Goal: Task Accomplishment & Management: Use online tool/utility

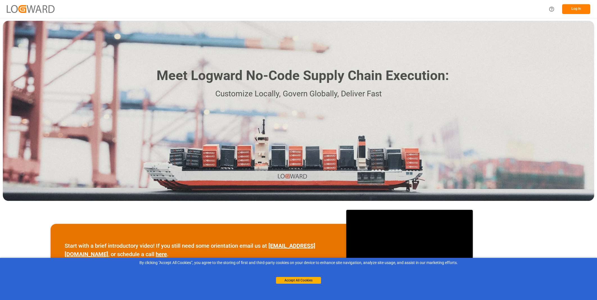
drag, startPoint x: 0, startPoint y: 0, endPoint x: 203, endPoint y: 19, distance: 203.9
click at [179, 6] on div "Log In" at bounding box center [298, 9] width 597 height 18
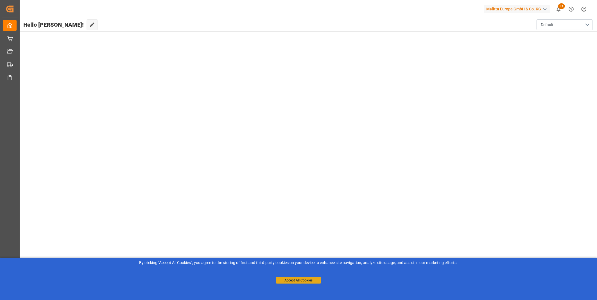
click at [309, 279] on button "Accept All Cookies" at bounding box center [298, 280] width 45 height 7
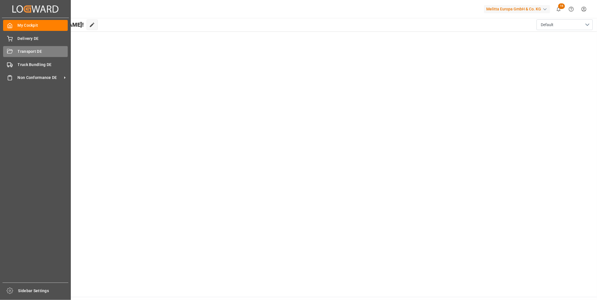
click at [13, 53] on div "Transport DE Transport DE" at bounding box center [35, 51] width 65 height 11
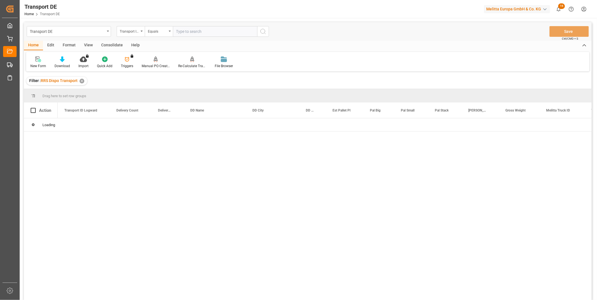
click at [116, 46] on div "Consolidate" at bounding box center [112, 46] width 30 height 10
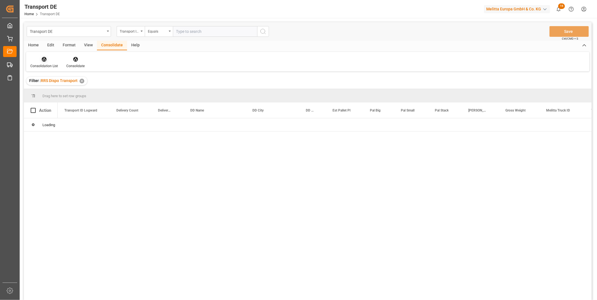
click at [49, 60] on div at bounding box center [44, 59] width 28 height 6
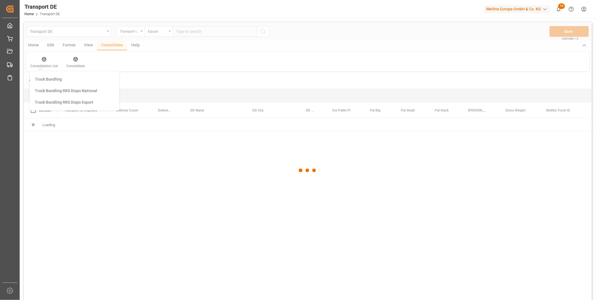
click at [66, 100] on div "Transport DE Transport ID Logward Equals Save Ctrl/CMD + S Home Edit Format Vie…" at bounding box center [308, 168] width 568 height 293
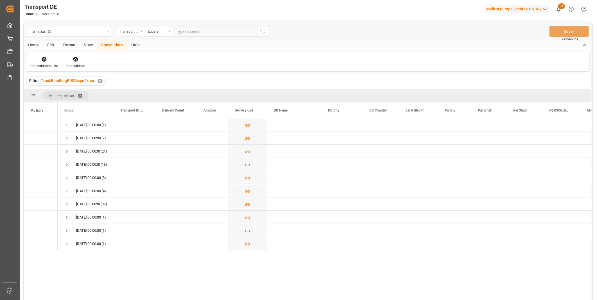
click at [139, 26] on div "Transport ID Logward" at bounding box center [131, 31] width 28 height 11
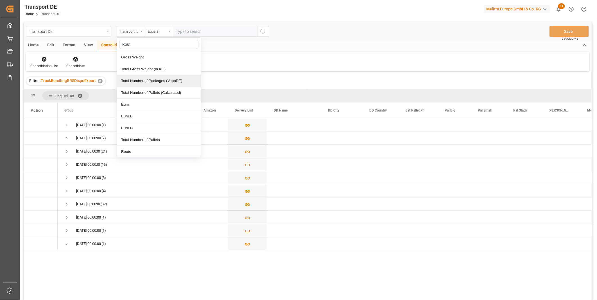
type input "Route"
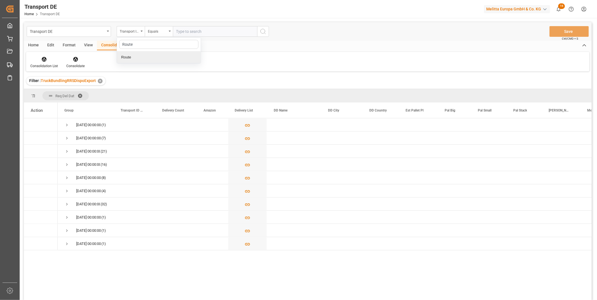
click at [148, 56] on div "Route" at bounding box center [159, 57] width 84 height 12
drag, startPoint x: 211, startPoint y: 79, endPoint x: 204, endPoint y: 81, distance: 7.6
click at [210, 79] on div "Filter : TruckBundlingRRSDispoExport ✕" at bounding box center [308, 81] width 568 height 16
click at [157, 33] on div "Equals" at bounding box center [157, 31] width 19 height 6
click at [157, 95] on div "Starts with" at bounding box center [187, 93] width 84 height 12
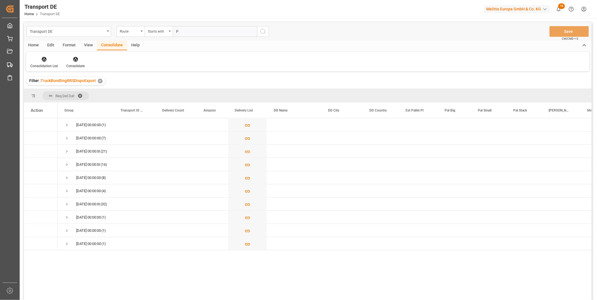
type input "PL"
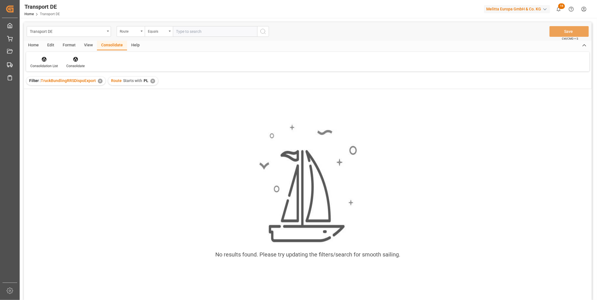
click at [151, 82] on div "✕" at bounding box center [152, 81] width 5 height 5
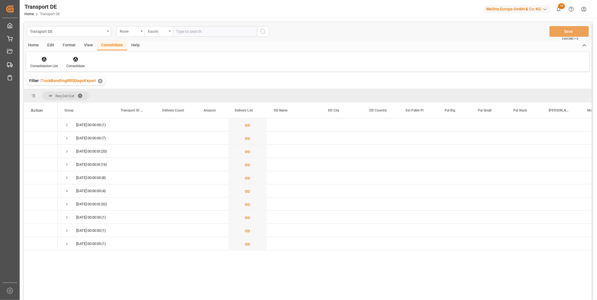
click at [155, 31] on div "Equals" at bounding box center [157, 31] width 19 height 6
click at [165, 91] on div "Starts with" at bounding box center [187, 93] width 84 height 12
type input "CZ"
click at [260, 29] on icon "search button" at bounding box center [263, 31] width 7 height 7
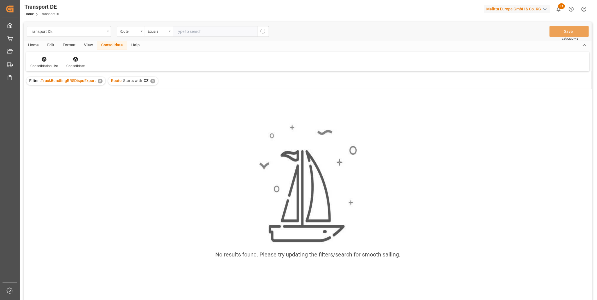
click at [151, 77] on div "Route Starts with CZ ✕" at bounding box center [133, 81] width 50 height 8
click at [153, 82] on div "✕" at bounding box center [152, 81] width 5 height 5
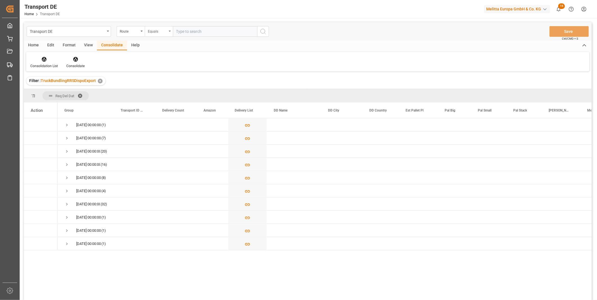
click at [169, 29] on div "Equals" at bounding box center [159, 31] width 28 height 11
click at [161, 89] on div "Starts with" at bounding box center [187, 93] width 84 height 12
type input "PL"
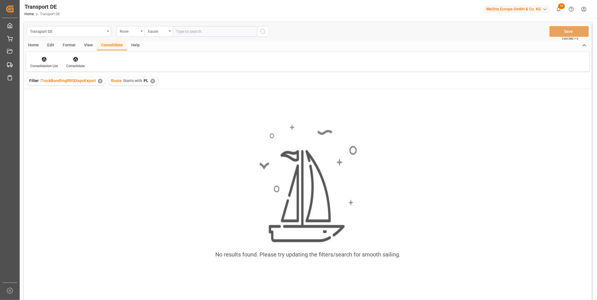
click at [153, 80] on div "✕" at bounding box center [152, 81] width 5 height 5
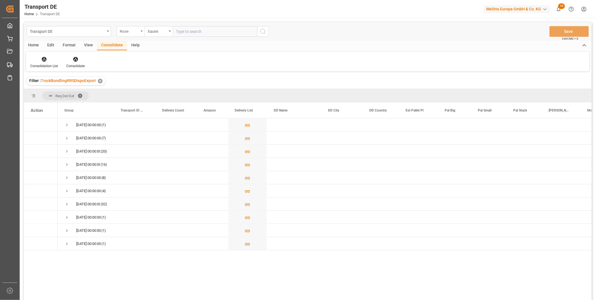
click at [135, 28] on div "Route" at bounding box center [129, 31] width 19 height 6
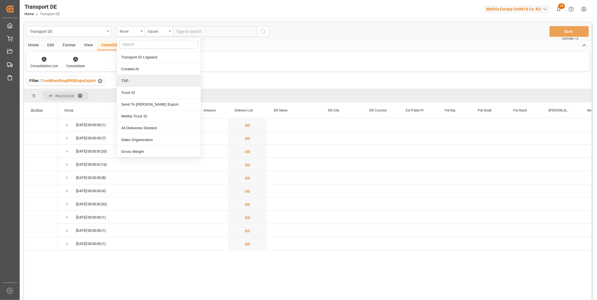
click at [136, 84] on div "TSP" at bounding box center [159, 81] width 84 height 12
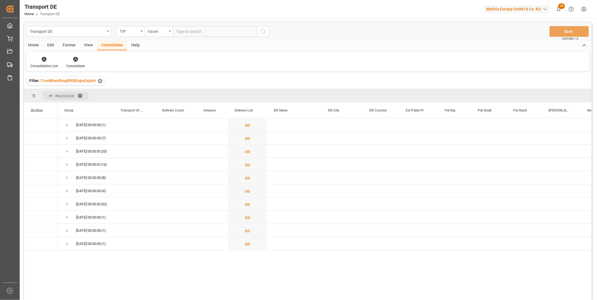
click at [214, 31] on input "text" at bounding box center [215, 31] width 84 height 11
type input "D"
type input "DACHSER COF FOODSERVICE"
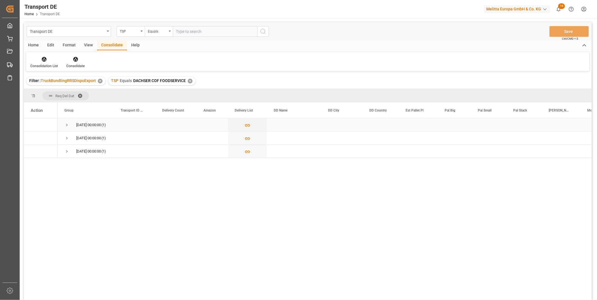
click at [68, 123] on span "Press SPACE to select this row." at bounding box center [66, 125] width 5 height 5
click at [32, 138] on input "Press Space to toggle row selection (unchecked)" at bounding box center [33, 138] width 5 height 5
checkbox input "true"
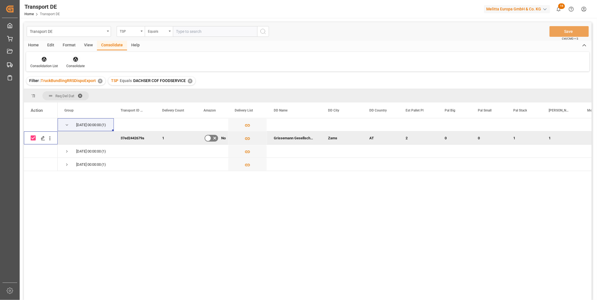
click at [80, 64] on div "Consolidate" at bounding box center [75, 66] width 18 height 5
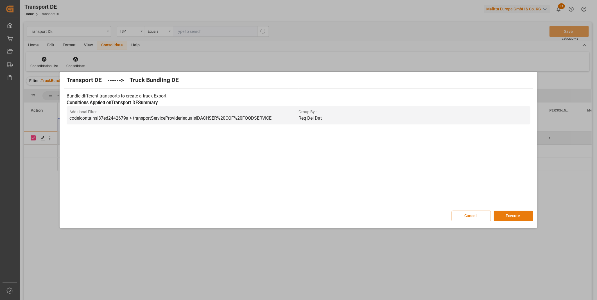
drag, startPoint x: 529, startPoint y: 205, endPoint x: 518, endPoint y: 214, distance: 13.9
click at [526, 207] on div "Bundle different transports to create a truck Export. Conditions Applied on Tra…" at bounding box center [298, 149] width 469 height 118
click at [517, 215] on button "Execute" at bounding box center [513, 216] width 39 height 11
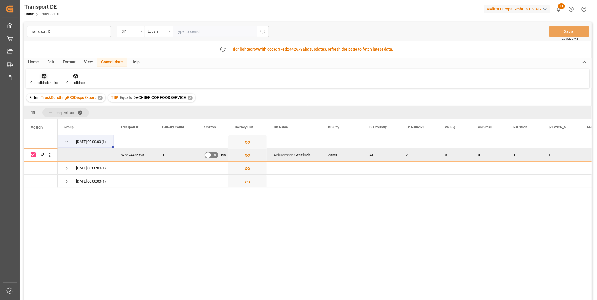
click at [44, 79] on div "Consolidation List" at bounding box center [44, 79] width 36 height 12
click at [65, 127] on div "Truck Bundling Truck Bundling RRS Dispo National Truck Bundling RRS Dispo Export" at bounding box center [75, 107] width 90 height 39
click at [50, 80] on div "Consolidation List" at bounding box center [44, 79] width 36 height 12
click at [68, 119] on div "Transport DE TSP Equals Save Ctrl/CMD + S Fetch latest updates Highlighted row …" at bounding box center [308, 177] width 568 height 310
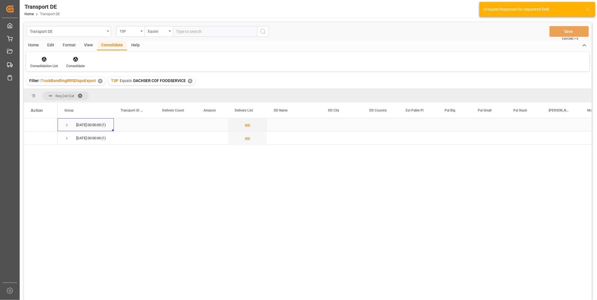
click at [66, 124] on span "Press SPACE to select this row." at bounding box center [66, 125] width 5 height 5
click at [32, 137] on input "Press Space to toggle row selection (unchecked)" at bounding box center [33, 138] width 5 height 5
checkbox input "true"
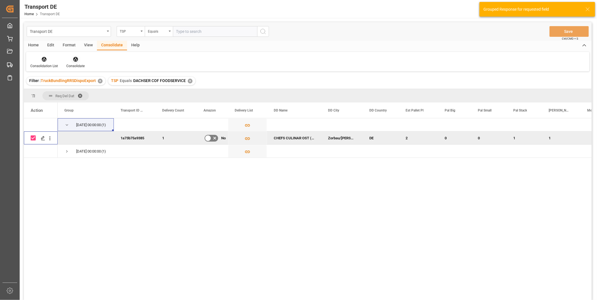
click at [74, 67] on div "Consolidate" at bounding box center [75, 66] width 18 height 5
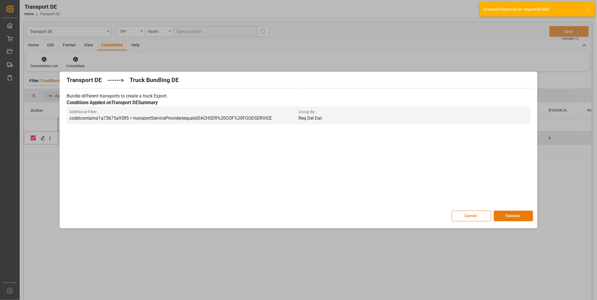
click at [502, 211] on button "Execute" at bounding box center [513, 216] width 39 height 11
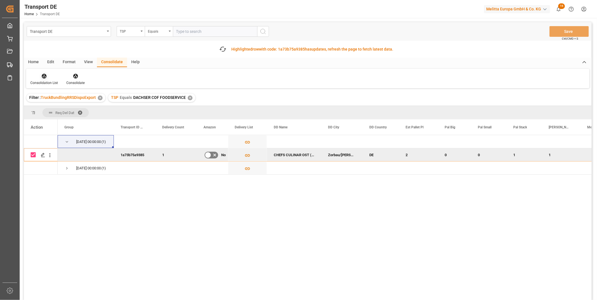
click at [40, 82] on div "Consolidation List" at bounding box center [44, 82] width 28 height 5
click at [57, 123] on div "Transport DE TSP Equals Save Ctrl/CMD + S Fetch latest updates Highlighted row …" at bounding box center [308, 177] width 568 height 310
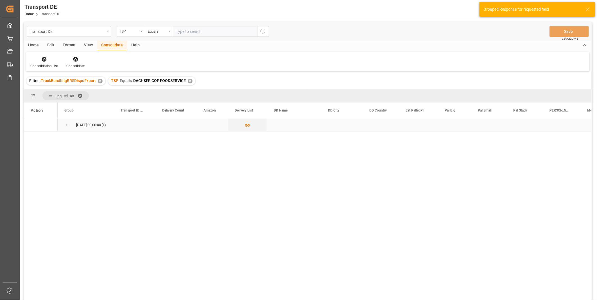
click at [65, 125] on span "Press SPACE to select this row." at bounding box center [66, 125] width 5 height 5
click at [35, 137] on input "Press Space to toggle row selection (unchecked)" at bounding box center [33, 138] width 5 height 5
checkbox input "true"
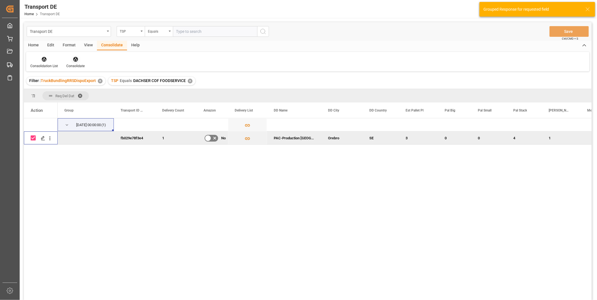
click at [79, 62] on div at bounding box center [75, 59] width 18 height 6
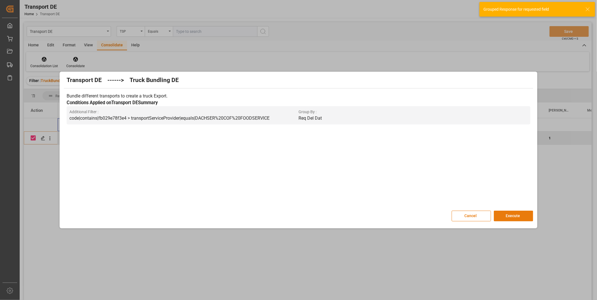
click at [496, 215] on button "Execute" at bounding box center [513, 216] width 39 height 11
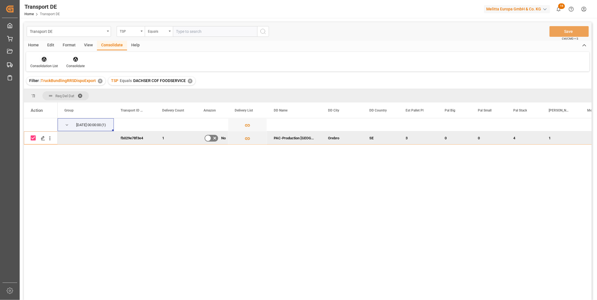
click at [40, 65] on div "Consolidation List" at bounding box center [44, 66] width 28 height 5
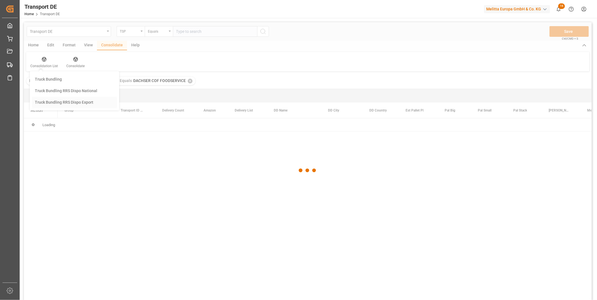
click at [52, 98] on div "Transport DE TSP Equals Save Ctrl/CMD + S Home Edit Format View Consolidate Hel…" at bounding box center [308, 168] width 568 height 293
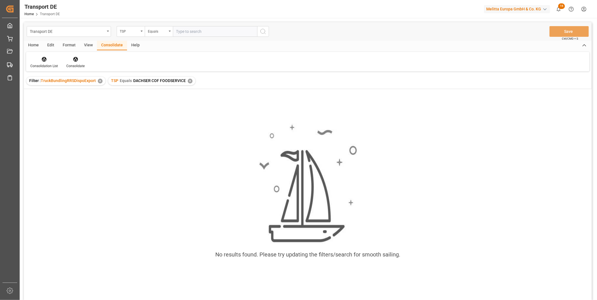
click at [190, 82] on div "✕" at bounding box center [190, 81] width 5 height 5
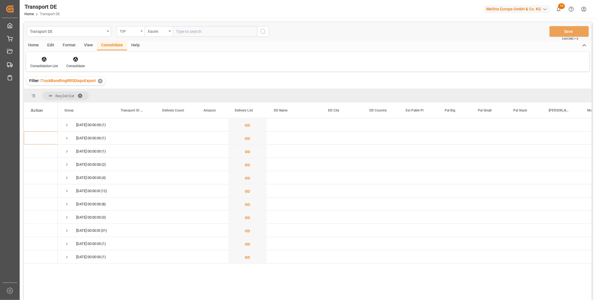
click at [135, 32] on div "TSP" at bounding box center [129, 31] width 19 height 6
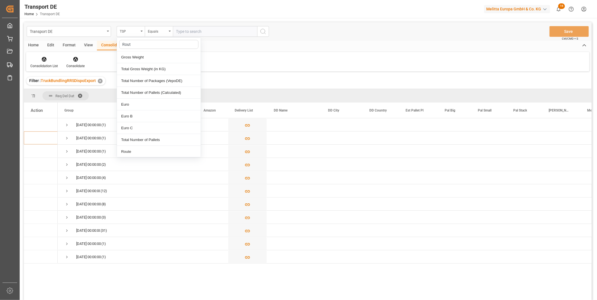
type input "Route"
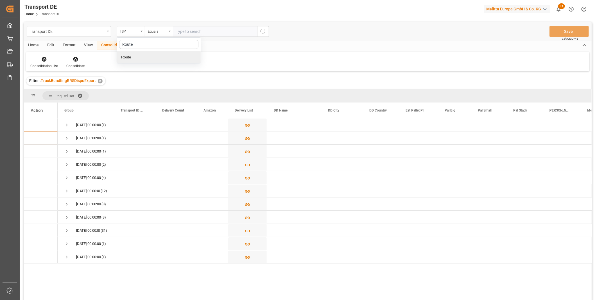
click at [135, 55] on div "Route" at bounding box center [159, 57] width 84 height 12
click at [164, 31] on div "Equals" at bounding box center [157, 31] width 19 height 6
click at [167, 96] on div "Starts with" at bounding box center [187, 93] width 84 height 12
type input "IT"
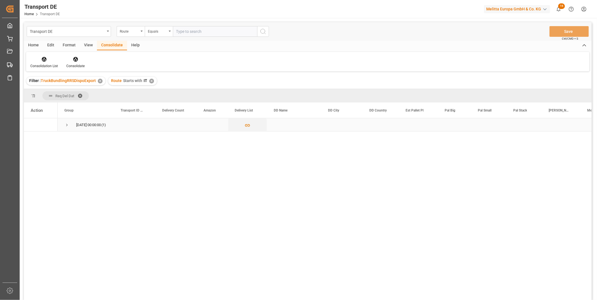
click at [62, 124] on div "11.09.2025 00:00:00 (1)" at bounding box center [86, 124] width 56 height 13
click at [65, 125] on span "Press SPACE to select this row." at bounding box center [66, 125] width 5 height 5
click at [34, 138] on input "Press Space to toggle row selection (unchecked)" at bounding box center [33, 138] width 5 height 5
checkbox input "true"
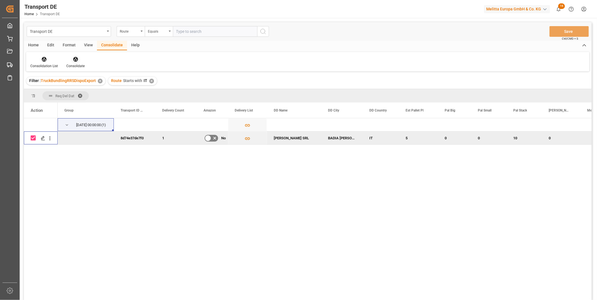
click at [79, 62] on div at bounding box center [75, 59] width 18 height 6
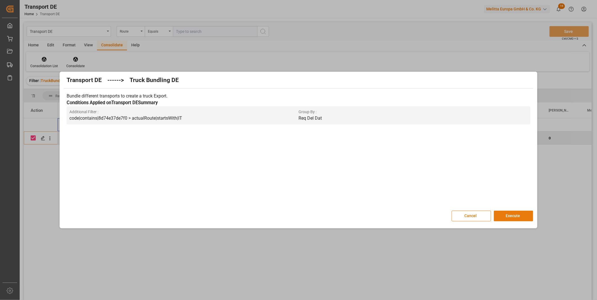
click at [523, 214] on button "Execute" at bounding box center [513, 216] width 39 height 11
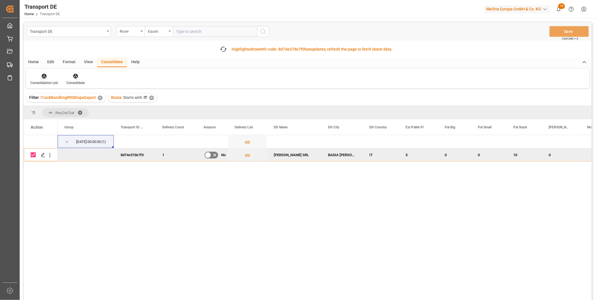
click at [43, 79] on div "Consolidation List" at bounding box center [44, 79] width 36 height 12
click at [61, 118] on div "Transport DE Route Equals Save Ctrl/CMD + S Fetch latest updates Highlighted ro…" at bounding box center [308, 177] width 568 height 310
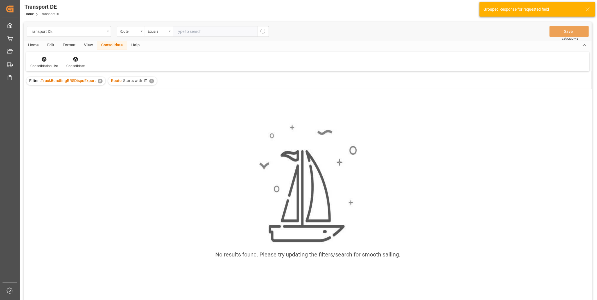
click at [149, 81] on div "✕" at bounding box center [151, 81] width 5 height 5
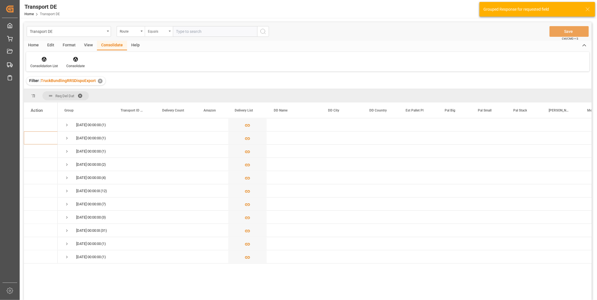
click at [158, 33] on div "Equals" at bounding box center [157, 31] width 19 height 6
click at [156, 97] on div "Starts with" at bounding box center [187, 93] width 84 height 12
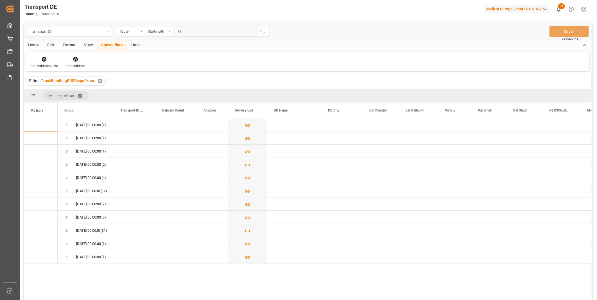
type input "TU"
click at [258, 31] on button "search button" at bounding box center [263, 31] width 12 height 11
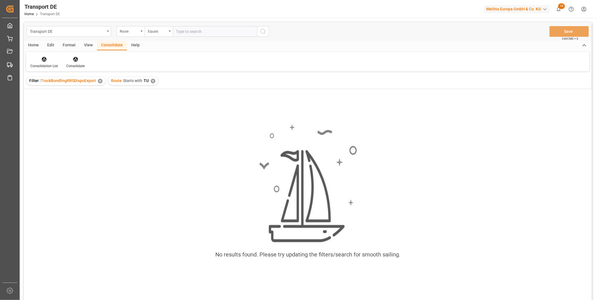
click at [152, 80] on div "✕" at bounding box center [153, 81] width 5 height 5
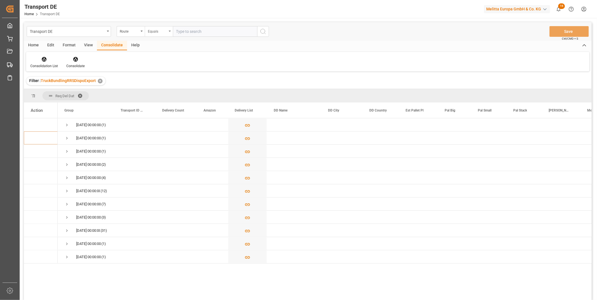
click at [163, 34] on div "Equals" at bounding box center [159, 31] width 28 height 11
click at [161, 94] on div "Starts with" at bounding box center [187, 93] width 84 height 12
type input "TR"
click at [265, 27] on button "search button" at bounding box center [263, 31] width 12 height 11
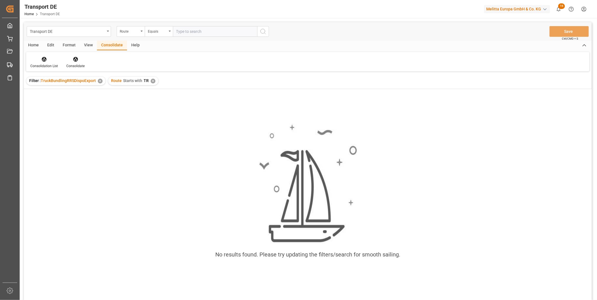
click at [153, 82] on div "✕" at bounding box center [153, 81] width 5 height 5
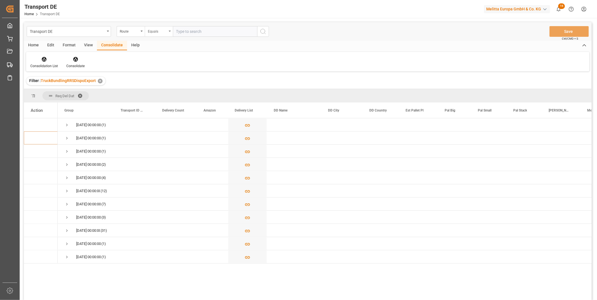
click at [168, 30] on div "Equals" at bounding box center [159, 31] width 28 height 11
click at [158, 92] on div "Starts with" at bounding box center [187, 93] width 84 height 12
click at [57, 296] on div "(1)" at bounding box center [308, 210] width 568 height 184
click at [181, 26] on input "text" at bounding box center [215, 31] width 84 height 11
type input "TM"
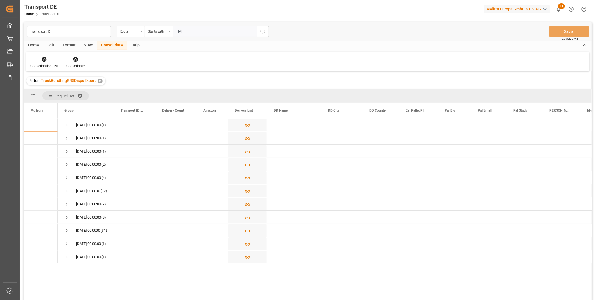
click at [263, 33] on icon "search button" at bounding box center [263, 31] width 7 height 7
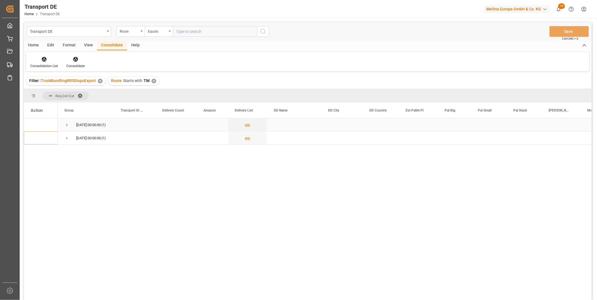
click at [67, 121] on span "Press SPACE to select this row." at bounding box center [66, 125] width 5 height 13
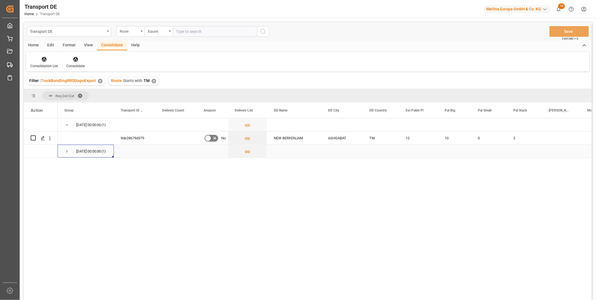
click at [64, 152] on span "Press SPACE to select this row." at bounding box center [66, 151] width 5 height 5
click at [245, 138] on icon "Press SPACE to select this row." at bounding box center [248, 139] width 6 height 6
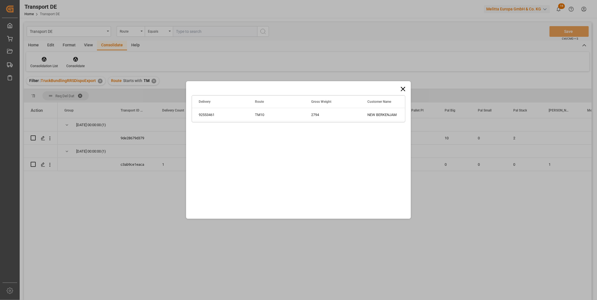
click at [402, 88] on icon at bounding box center [403, 89] width 4 height 4
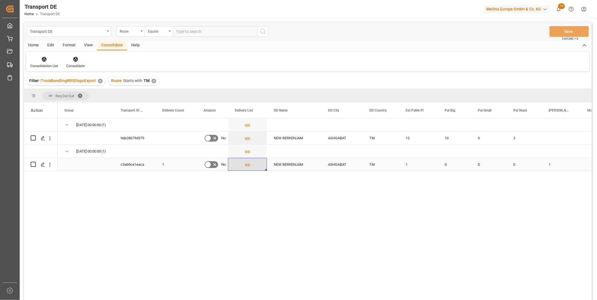
click at [252, 168] on button "Press SPACE to select this row." at bounding box center [247, 164] width 39 height 13
click at [247, 166] on icon "Press SPACE to select this row." at bounding box center [248, 165] width 6 height 6
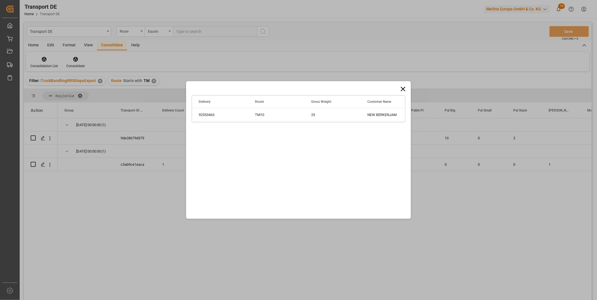
click at [404, 89] on icon at bounding box center [403, 89] width 8 height 8
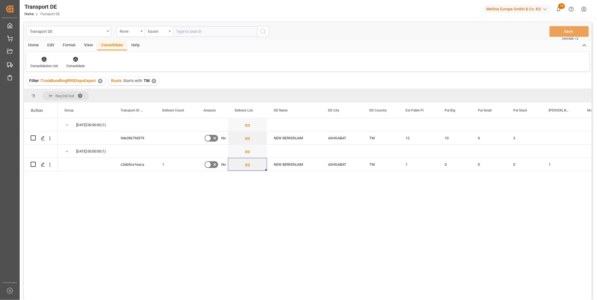
click at [37, 57] on div at bounding box center [44, 59] width 28 height 6
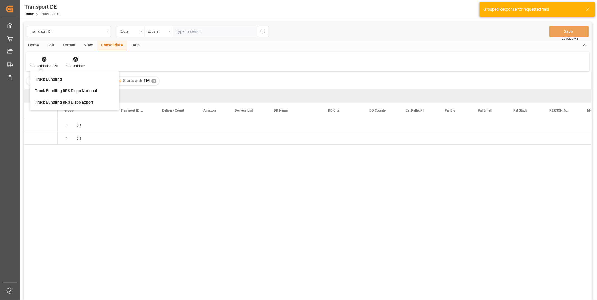
drag, startPoint x: 72, startPoint y: 96, endPoint x: 70, endPoint y: 89, distance: 8.0
click at [70, 89] on div "Truck Bundling Truck Bundling RRS Dispo National Truck Bundling RRS Dispo Export" at bounding box center [74, 91] width 85 height 35
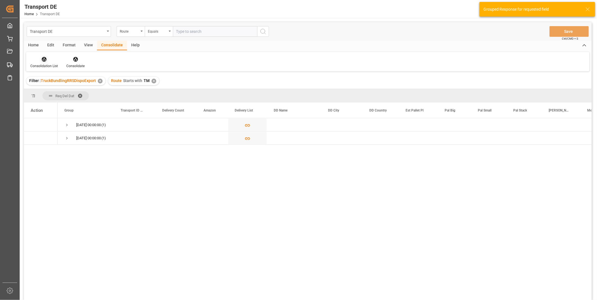
click at [49, 67] on div "Consolidation List" at bounding box center [44, 66] width 28 height 5
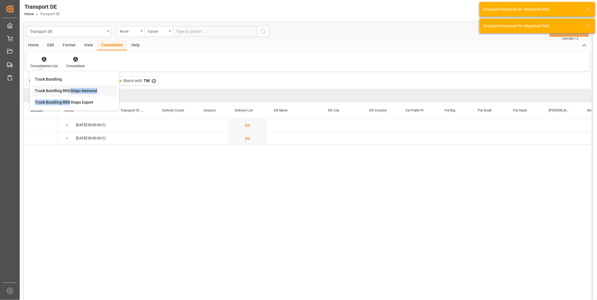
click at [69, 96] on div "Truck Bundling Truck Bundling RRS Dispo National Truck Bundling RRS Dispo Export" at bounding box center [74, 91] width 85 height 35
click at [44, 60] on icon at bounding box center [44, 59] width 5 height 5
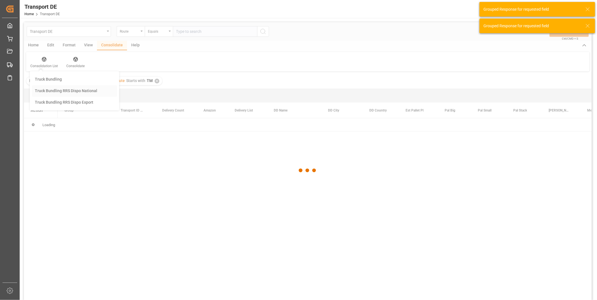
click at [68, 94] on div "Transport DE Route Equals Save Ctrl/CMD + S Home Edit Format View Consolidate H…" at bounding box center [308, 168] width 568 height 293
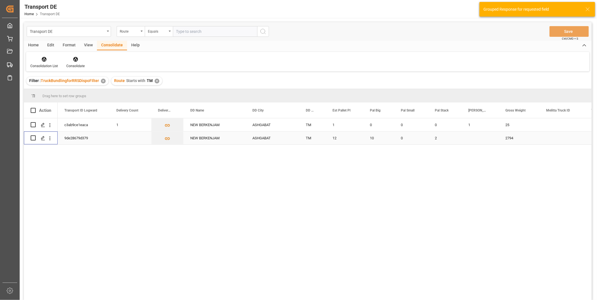
click at [35, 137] on input "Press Space to toggle row selection (unchecked)" at bounding box center [33, 138] width 5 height 5
checkbox input "true"
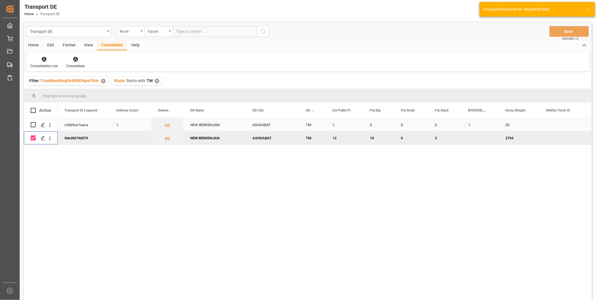
click at [32, 125] on input "Press Space to toggle row selection (unchecked)" at bounding box center [33, 124] width 5 height 5
checkbox input "true"
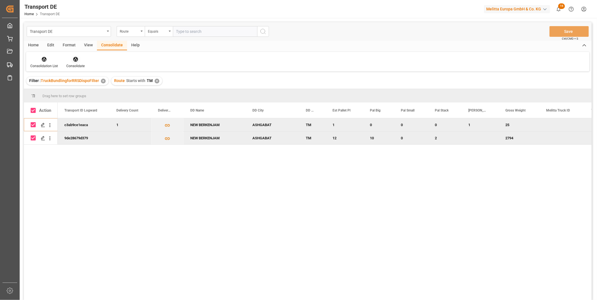
click at [75, 60] on icon at bounding box center [75, 59] width 5 height 5
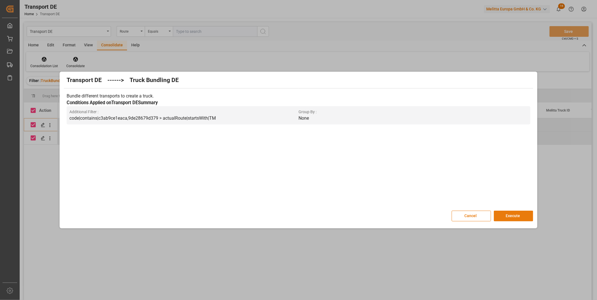
click at [514, 215] on button "Execute" at bounding box center [513, 216] width 39 height 11
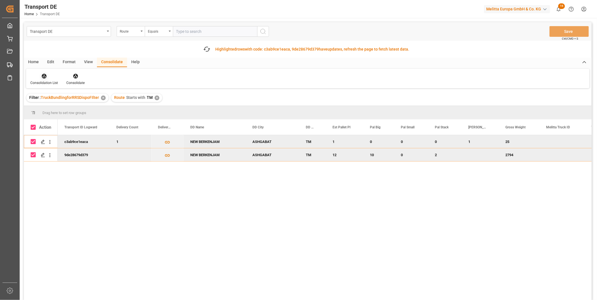
click at [44, 79] on div "Consolidation List" at bounding box center [44, 79] width 36 height 12
click at [55, 116] on div "Transport DE Route Equals Save Ctrl/CMD + S Fetch latest updates Highlighted ro…" at bounding box center [308, 177] width 568 height 310
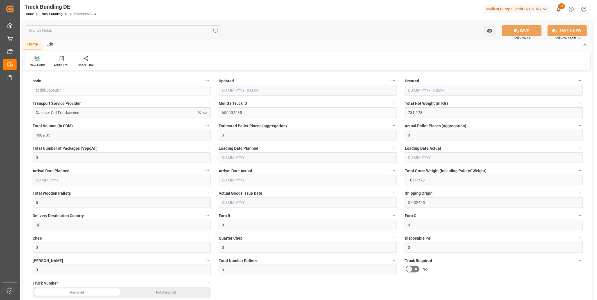
type input "04.09.2025 08:04"
type input "11.09.2025"
type input "18.09.2025"
type input "04.09.2025"
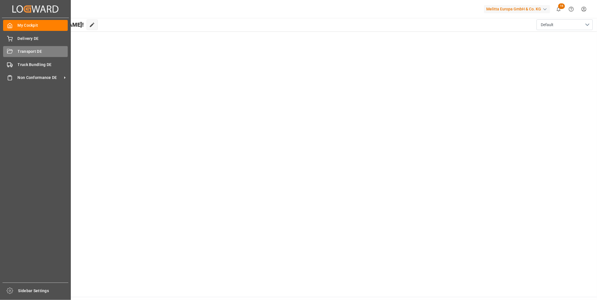
click at [15, 52] on div "Transport DE Transport DE" at bounding box center [35, 51] width 65 height 11
